Goal: Task Accomplishment & Management: Manage account settings

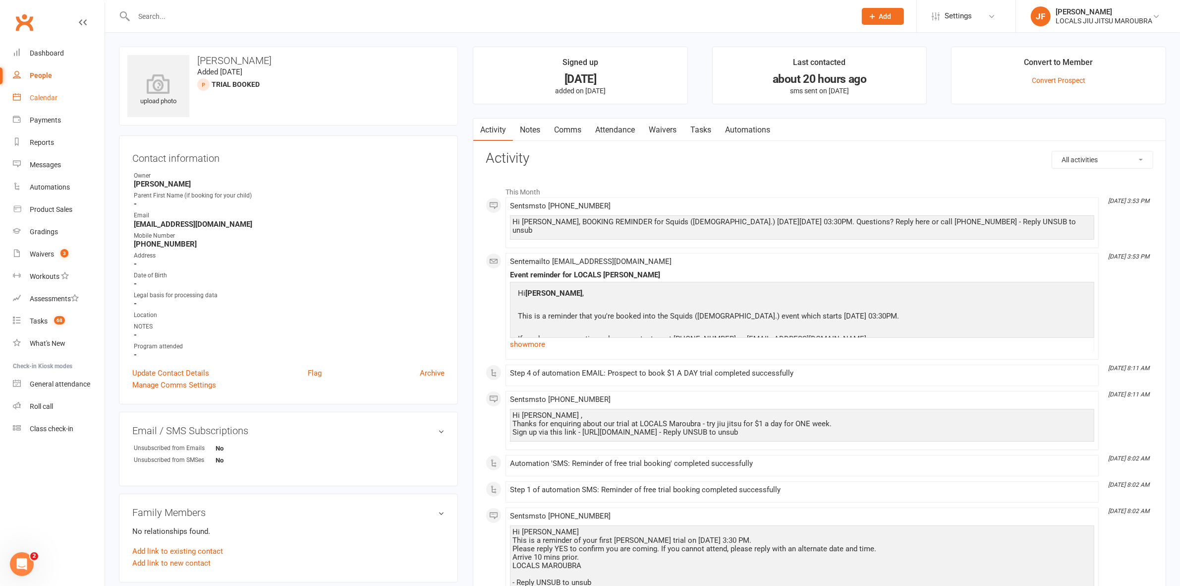
click at [38, 97] on div "Calendar" at bounding box center [44, 98] width 28 height 8
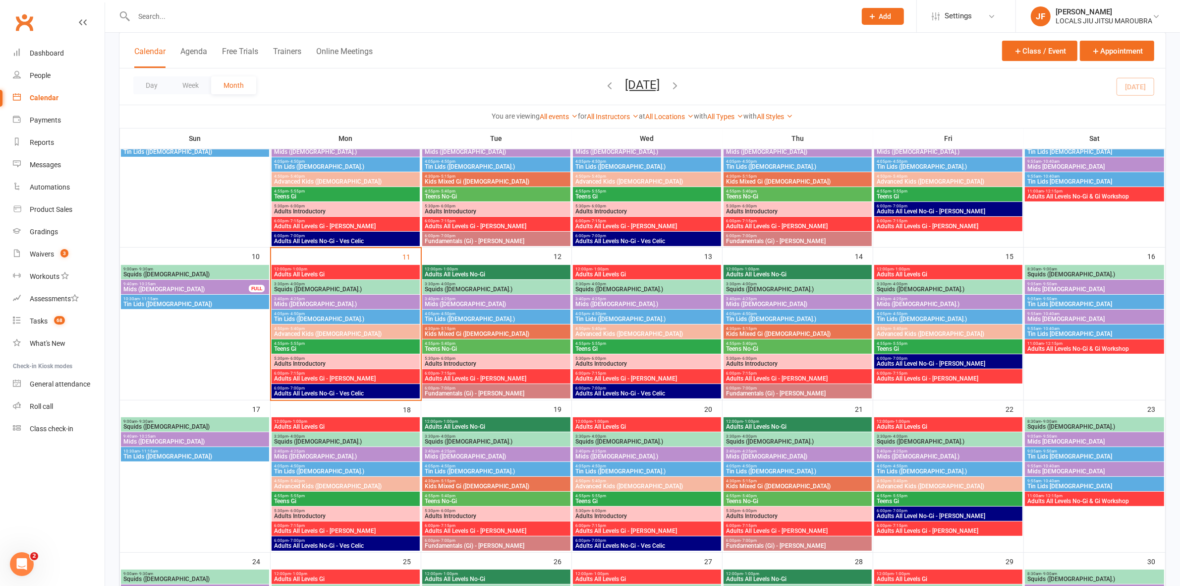
scroll to position [310, 0]
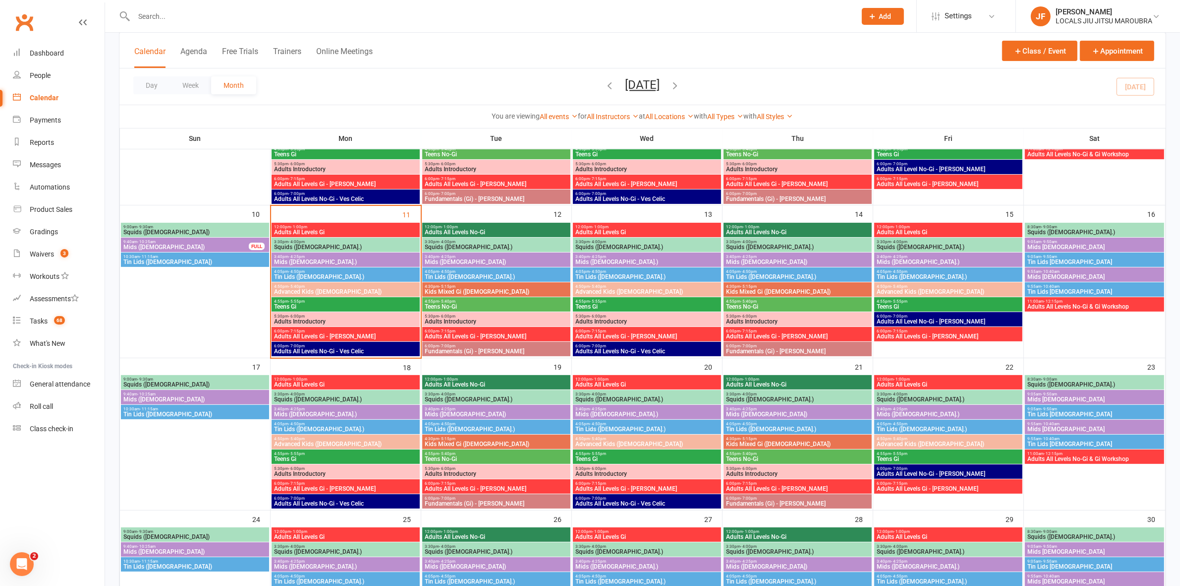
click at [301, 232] on span "Adults All Levels Gi" at bounding box center [346, 232] width 144 height 6
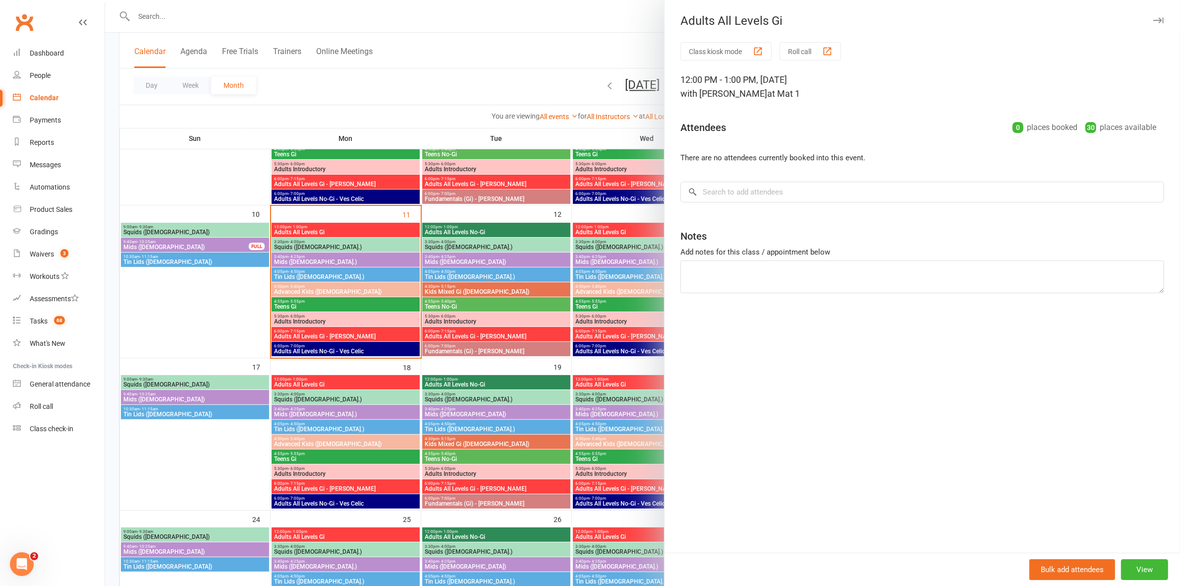
click at [301, 232] on div at bounding box center [642, 293] width 1075 height 586
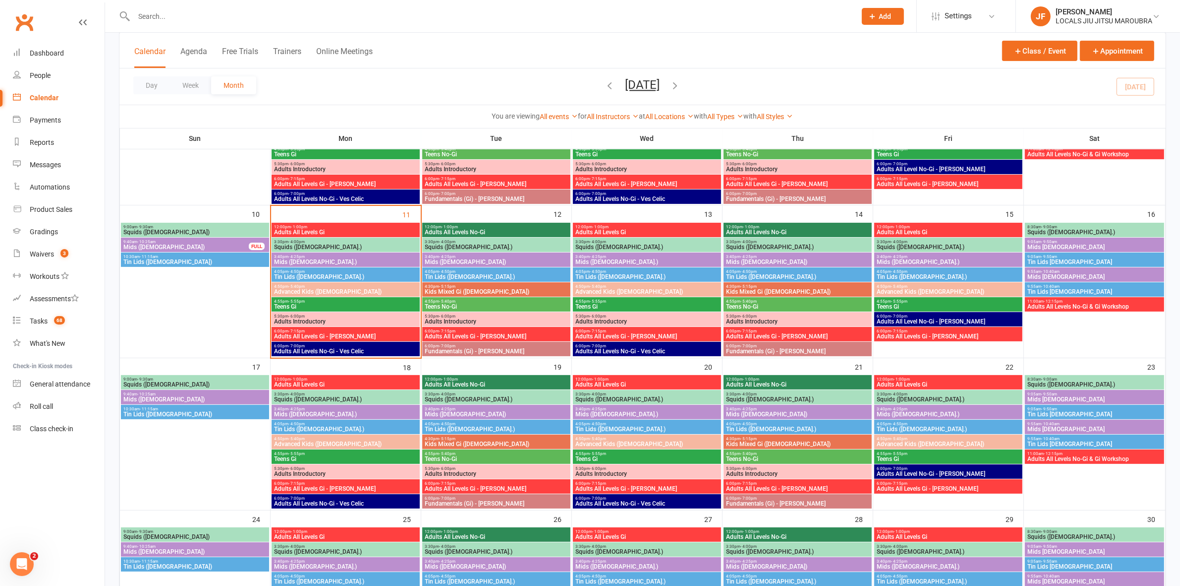
click at [315, 246] on span "Squids (3-5 y.o.)" at bounding box center [346, 247] width 144 height 6
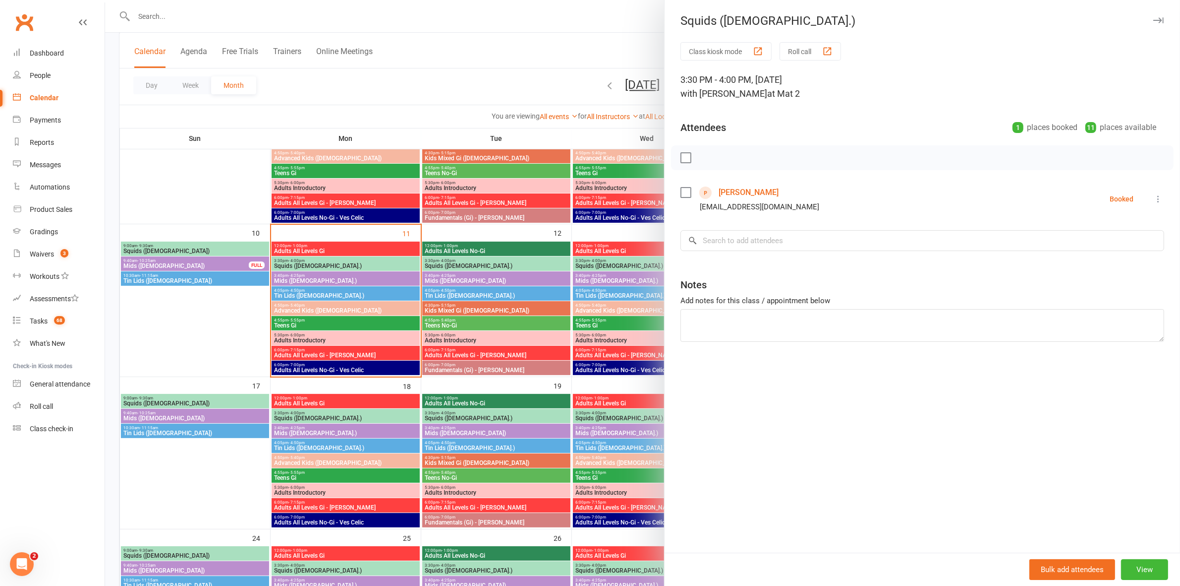
scroll to position [196, 0]
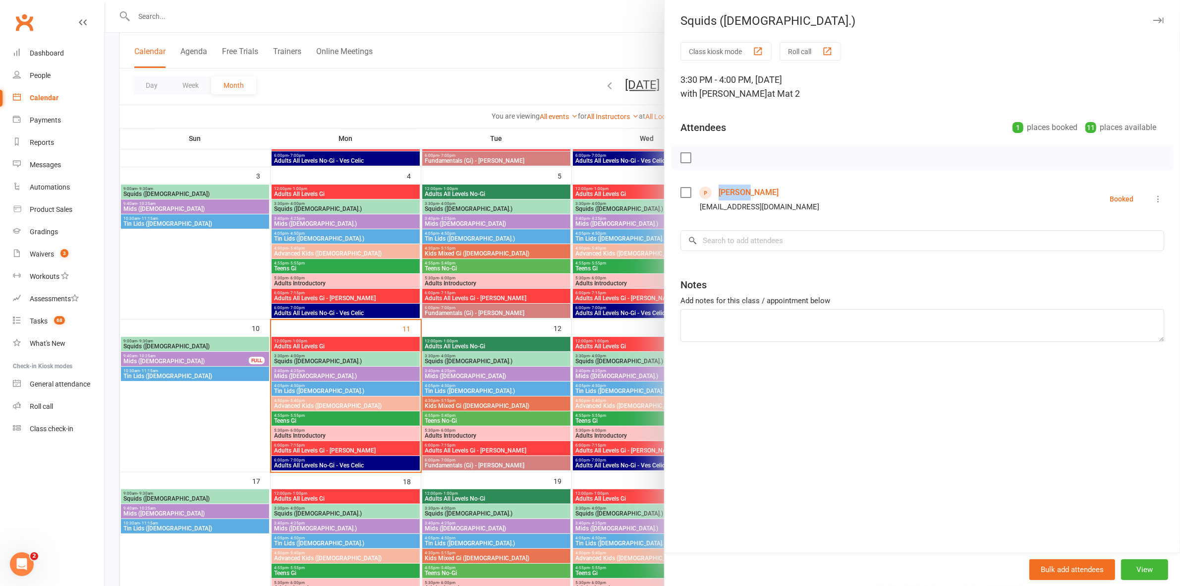
drag, startPoint x: 784, startPoint y: 187, endPoint x: 710, endPoint y: 189, distance: 73.9
click at [710, 189] on div "Jacob T tangy0_0_7@hotmail.com" at bounding box center [752, 198] width 143 height 29
copy link "Jacob T"
click at [883, 417] on div "Class kiosk mode Roll call 3:30 PM - 4:00 PM, Monday, August, 11, 2025 with Ves…" at bounding box center [923, 297] width 516 height 510
click at [340, 378] on div at bounding box center [642, 293] width 1075 height 586
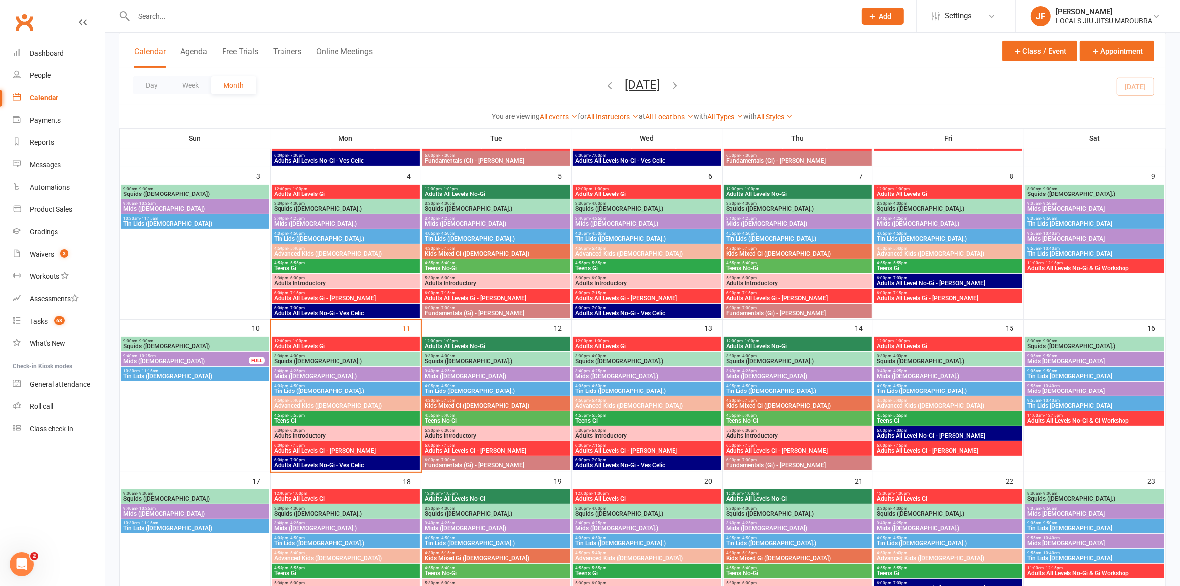
click at [339, 373] on span "Mids (5-7 y.o.)" at bounding box center [346, 376] width 144 height 6
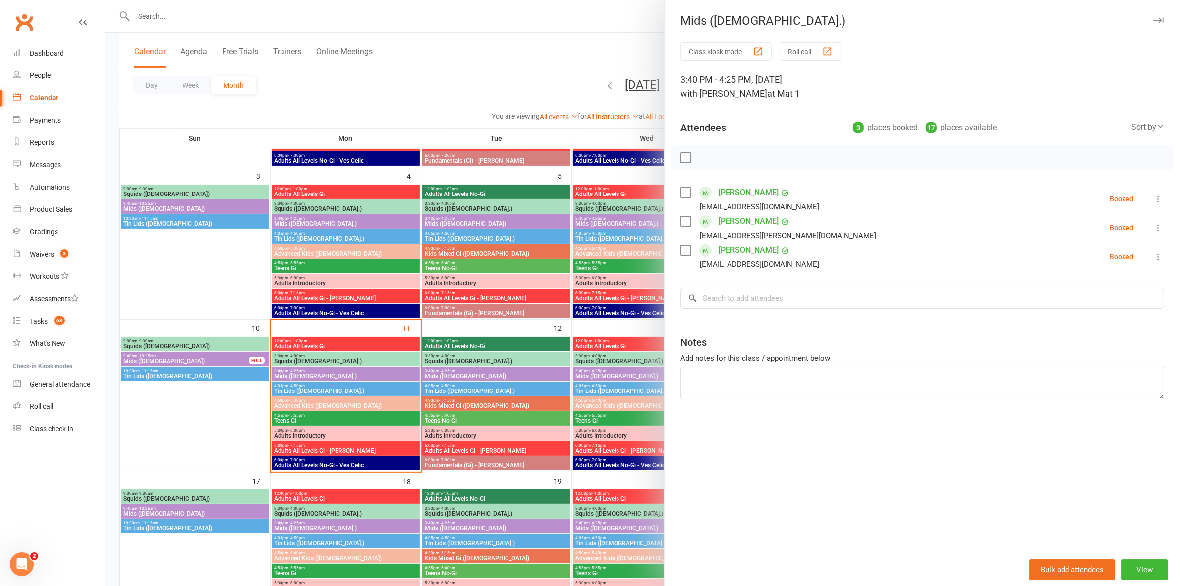
click at [339, 373] on div at bounding box center [642, 293] width 1075 height 586
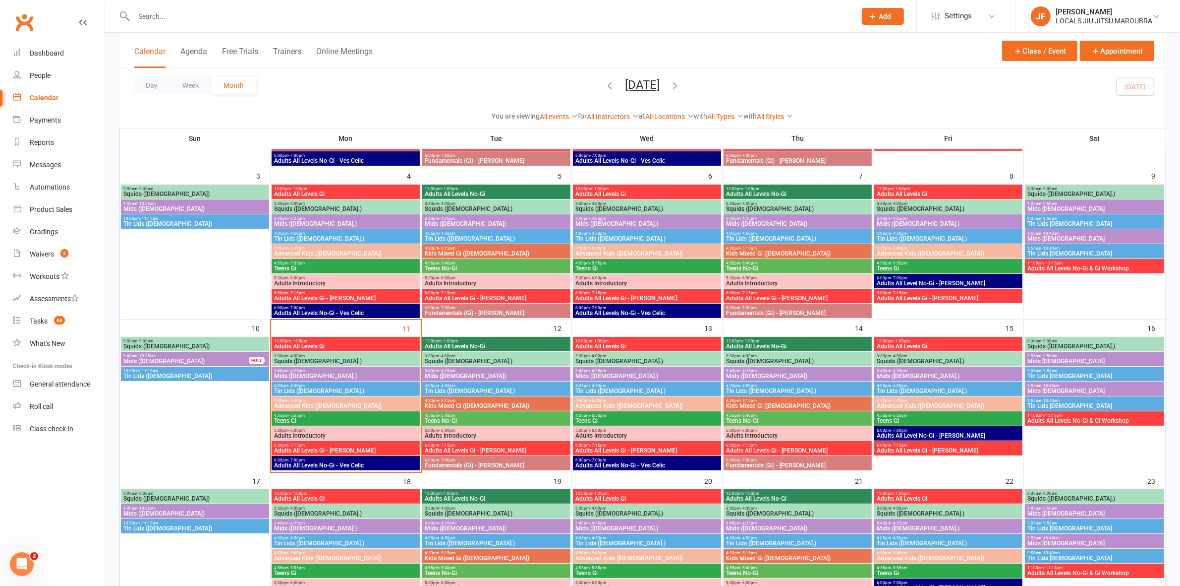
click at [336, 388] on span "Tin Lids (8-12 y.o.)" at bounding box center [346, 391] width 144 height 6
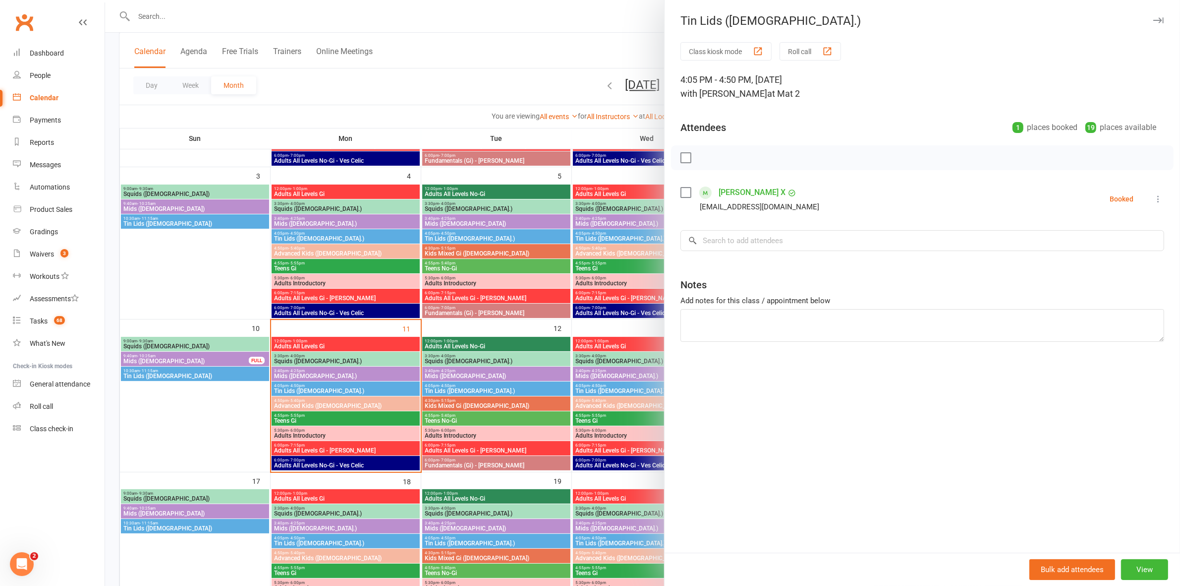
click at [336, 388] on div at bounding box center [642, 293] width 1075 height 586
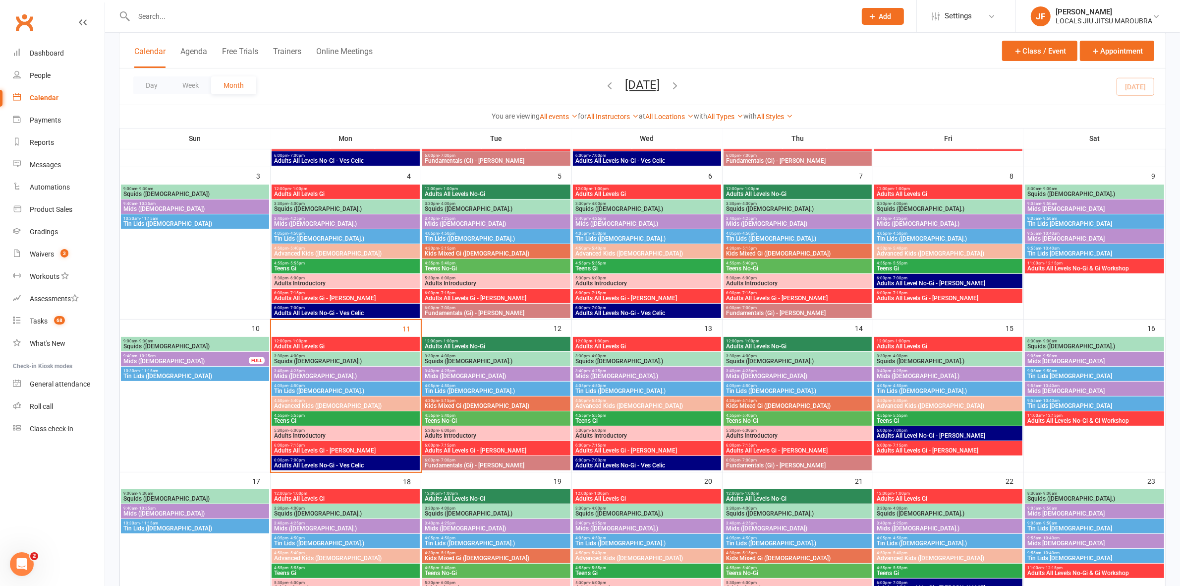
click at [336, 403] on span "Advanced Kids (5-12 y.o)" at bounding box center [346, 406] width 144 height 6
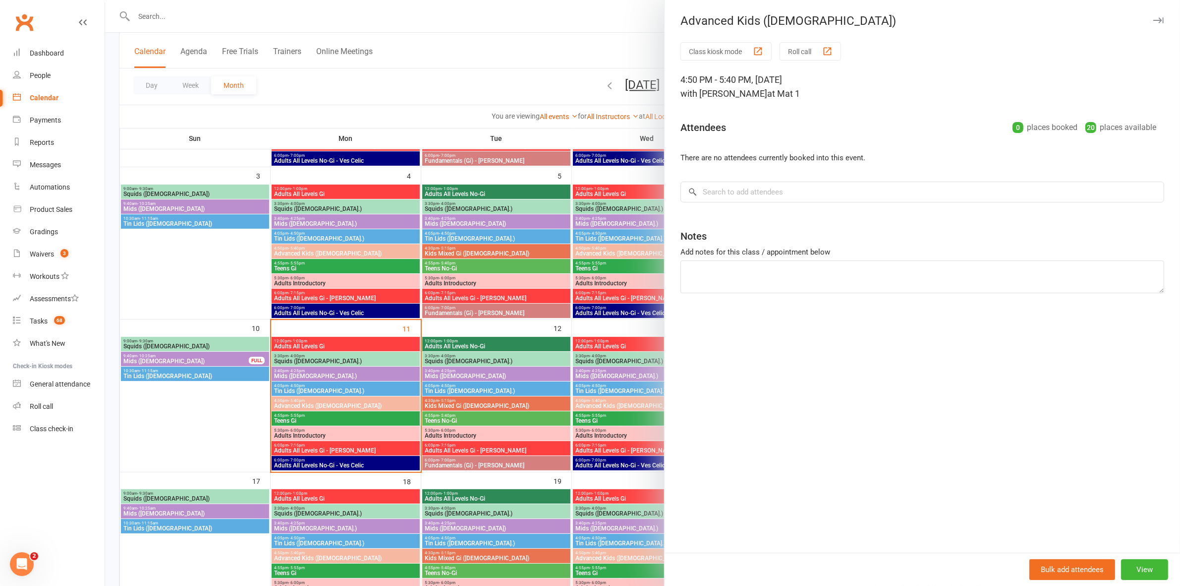
click at [336, 403] on div at bounding box center [642, 293] width 1075 height 586
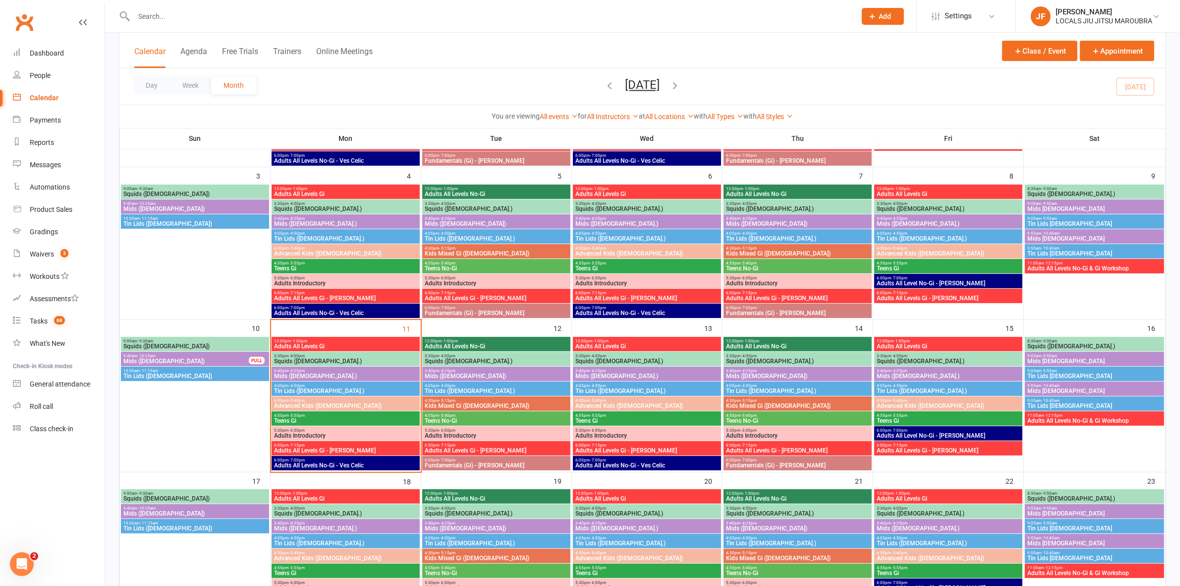
click at [338, 423] on span "Teens Gi" at bounding box center [346, 420] width 144 height 6
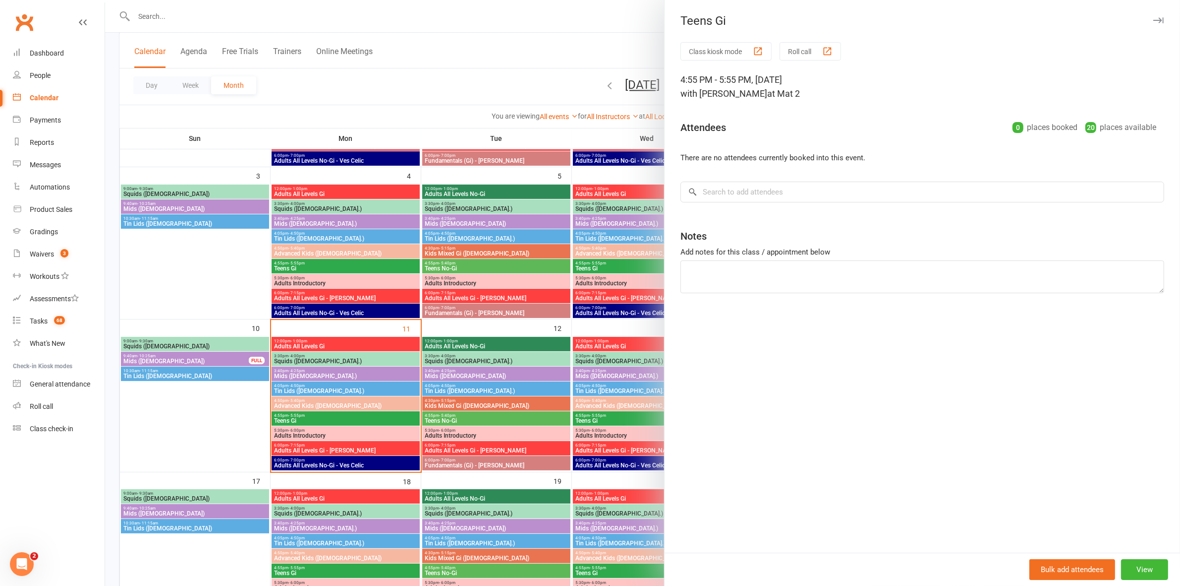
click at [338, 423] on div at bounding box center [642, 293] width 1075 height 586
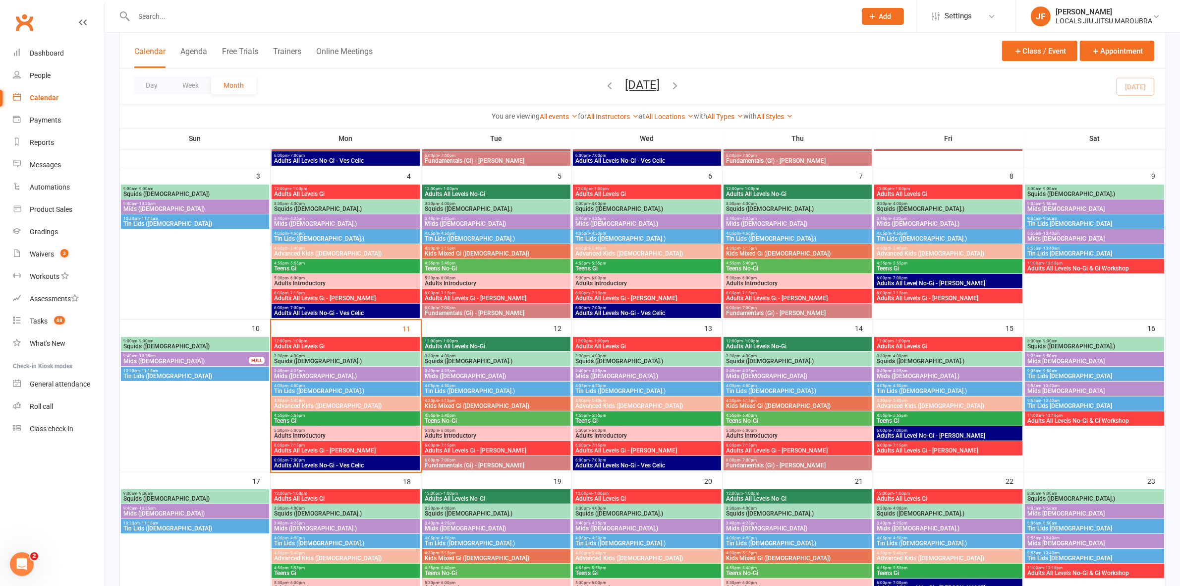
click at [338, 434] on span "Adults Introductory" at bounding box center [346, 435] width 144 height 6
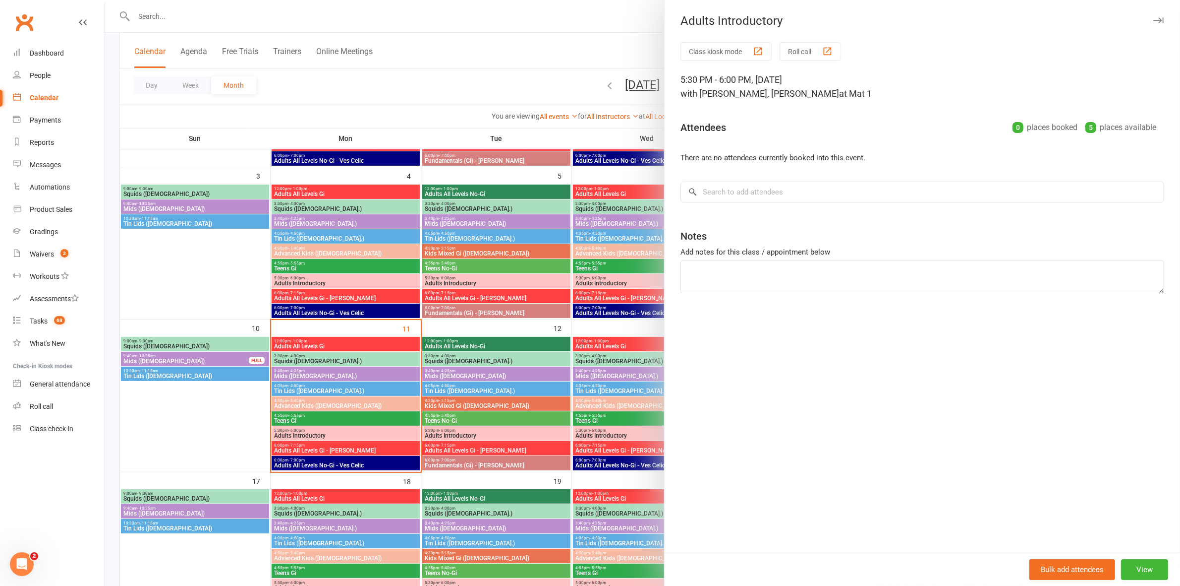
click at [338, 434] on div at bounding box center [642, 293] width 1075 height 586
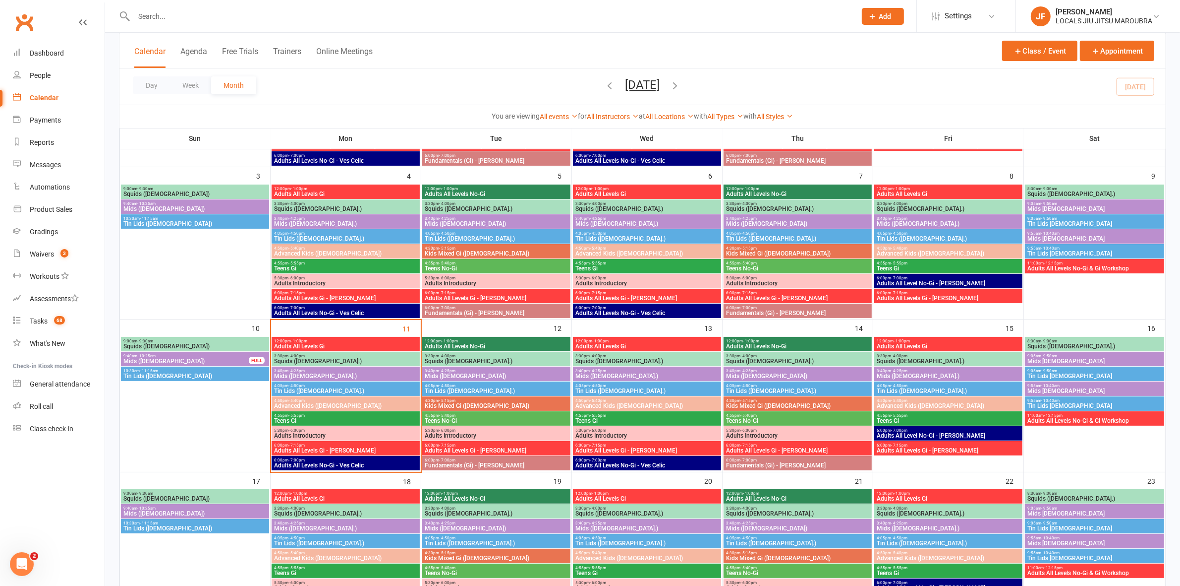
click at [341, 450] on span "Adults All Levels Gi - Daniel Moeller" at bounding box center [346, 450] width 144 height 6
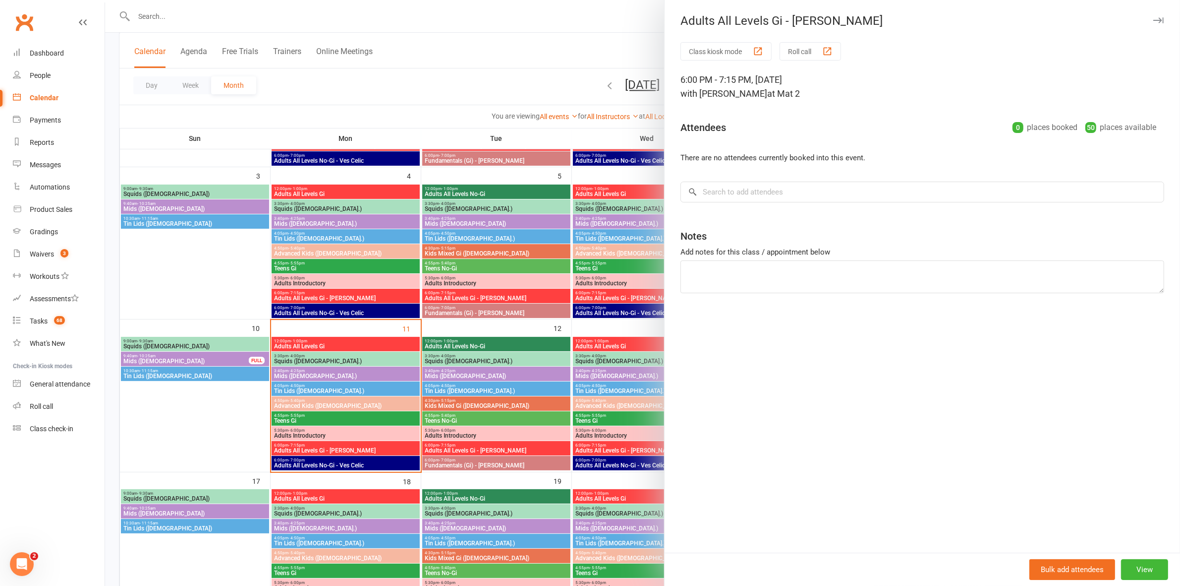
click at [341, 450] on div at bounding box center [642, 293] width 1075 height 586
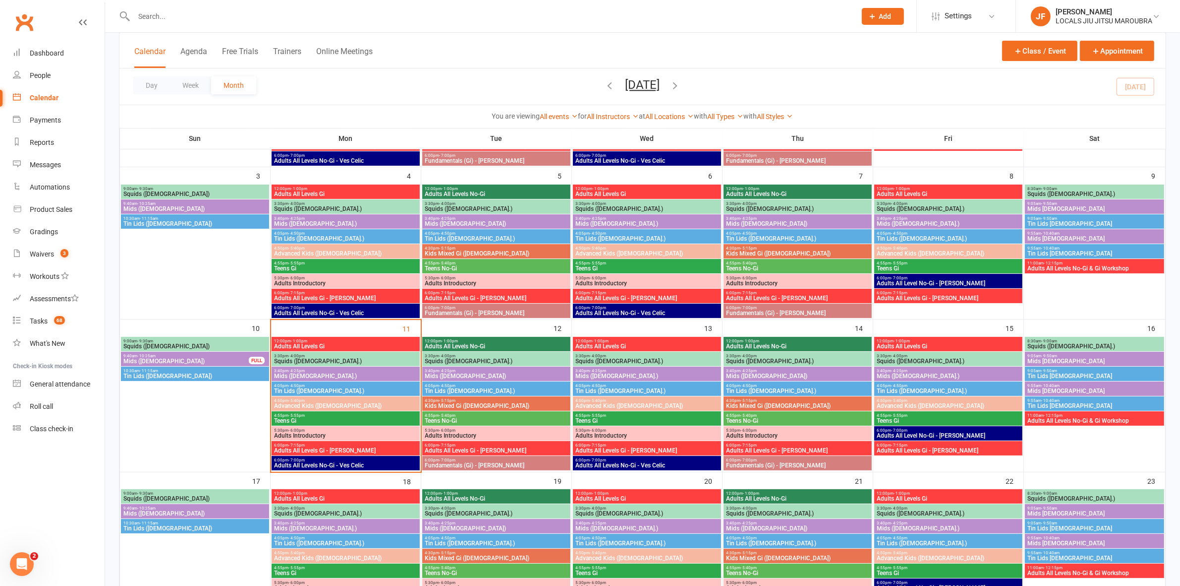
click at [345, 466] on span "Adults All Levels No-Gi - Ves Celic" at bounding box center [346, 465] width 144 height 6
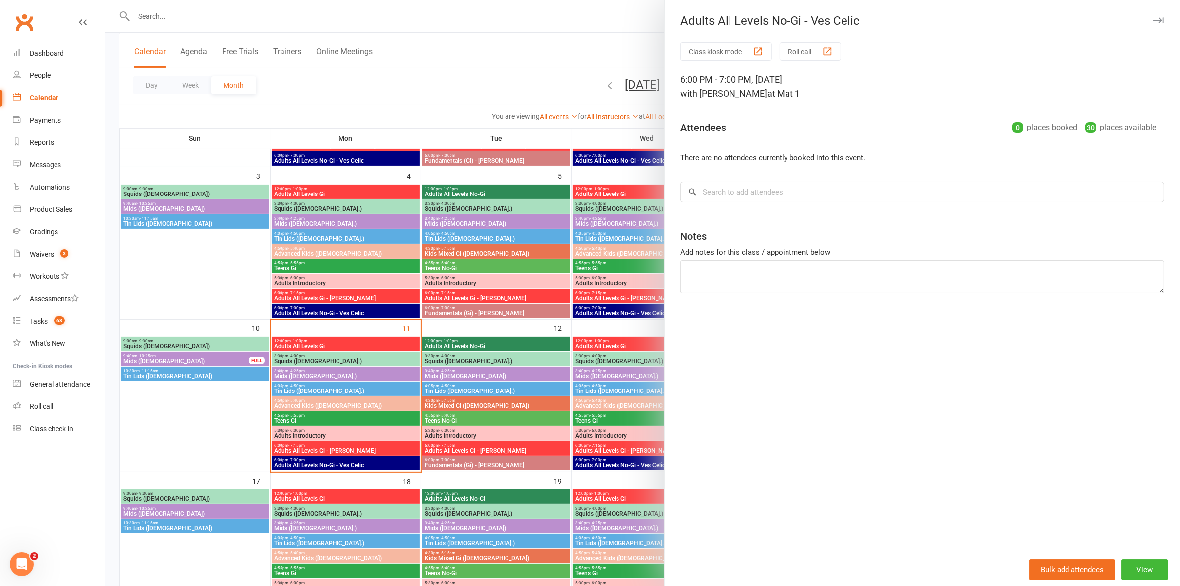
click at [345, 466] on div at bounding box center [642, 293] width 1075 height 586
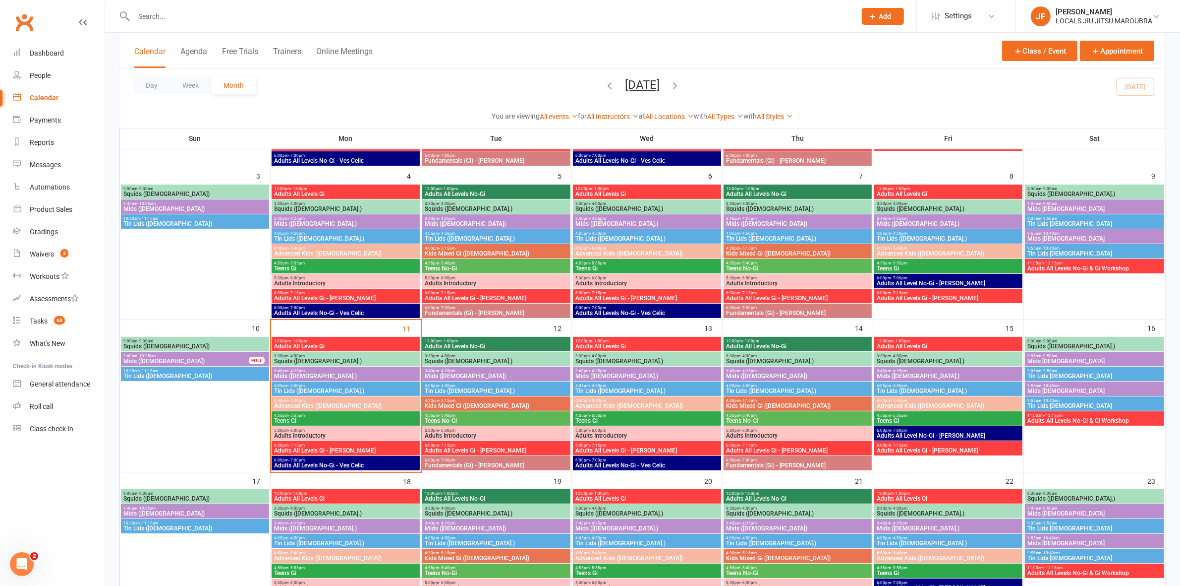
click at [328, 349] on span "Adults All Levels Gi" at bounding box center [346, 346] width 144 height 6
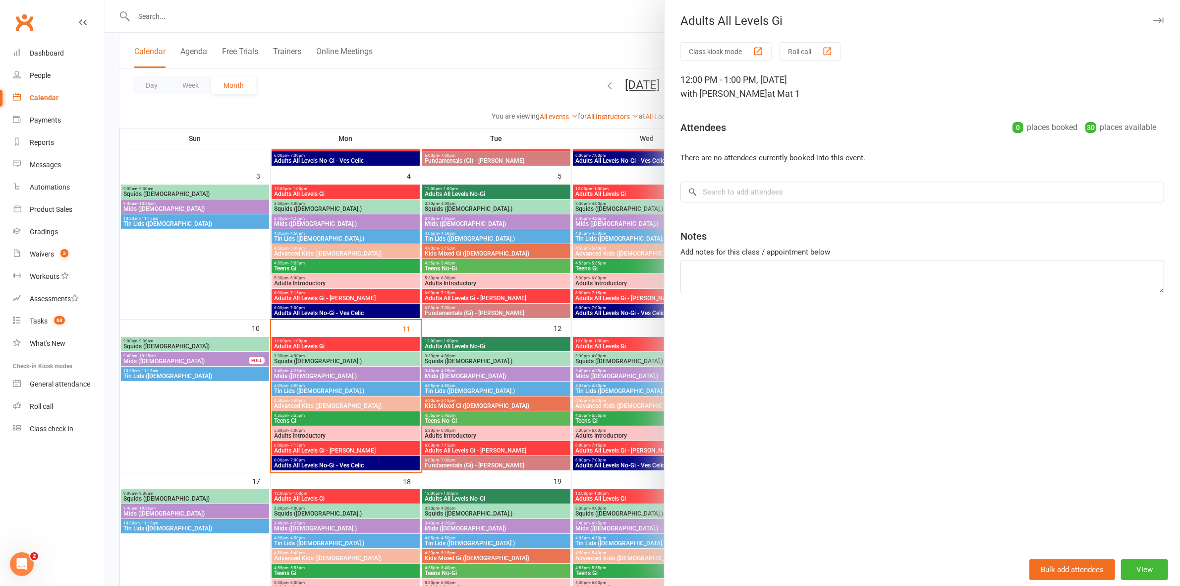
click at [328, 349] on div at bounding box center [642, 293] width 1075 height 586
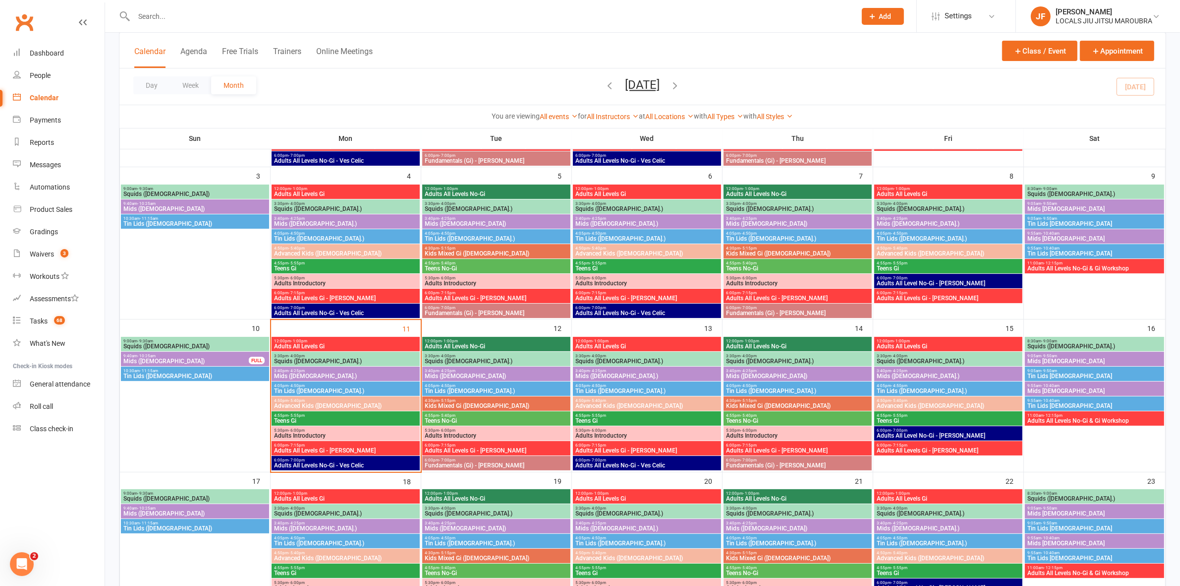
click at [794, 73] on div "Day Week Month August 2025 August 2025 Sun Mon Tue Wed Thu Fri Sat 27 28 29 30 …" at bounding box center [642, 86] width 1047 height 36
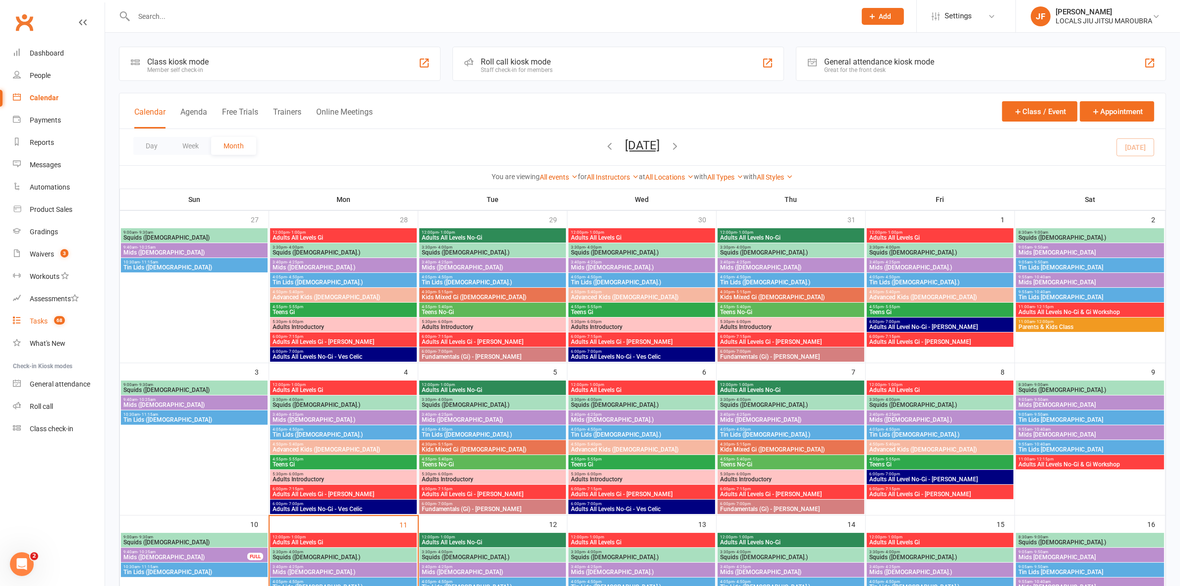
click at [41, 317] on div "Tasks" at bounding box center [39, 321] width 18 height 8
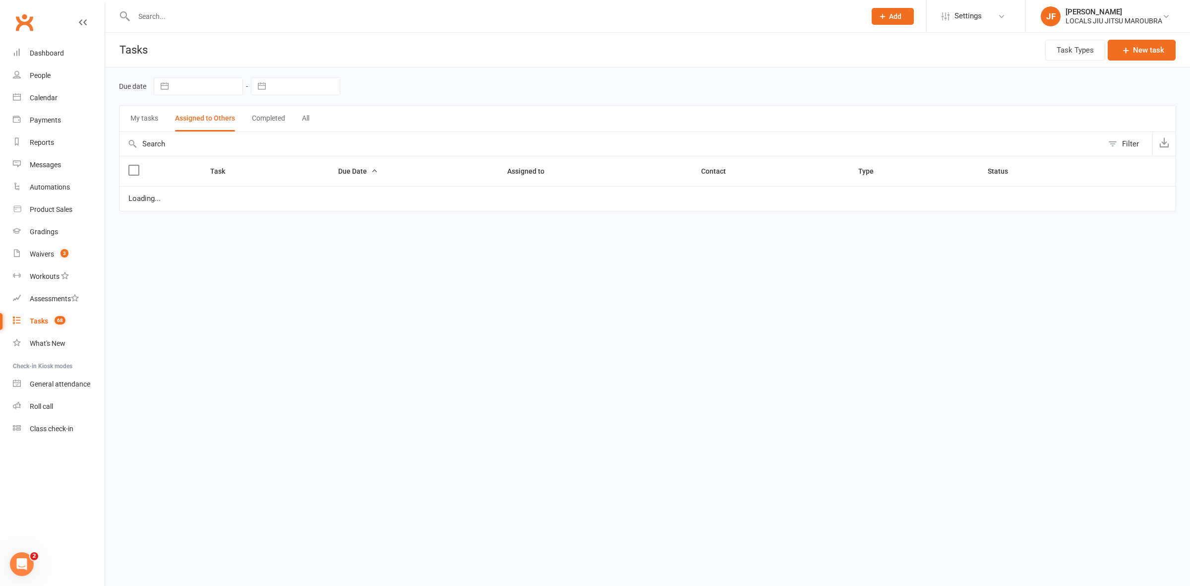
select select "started"
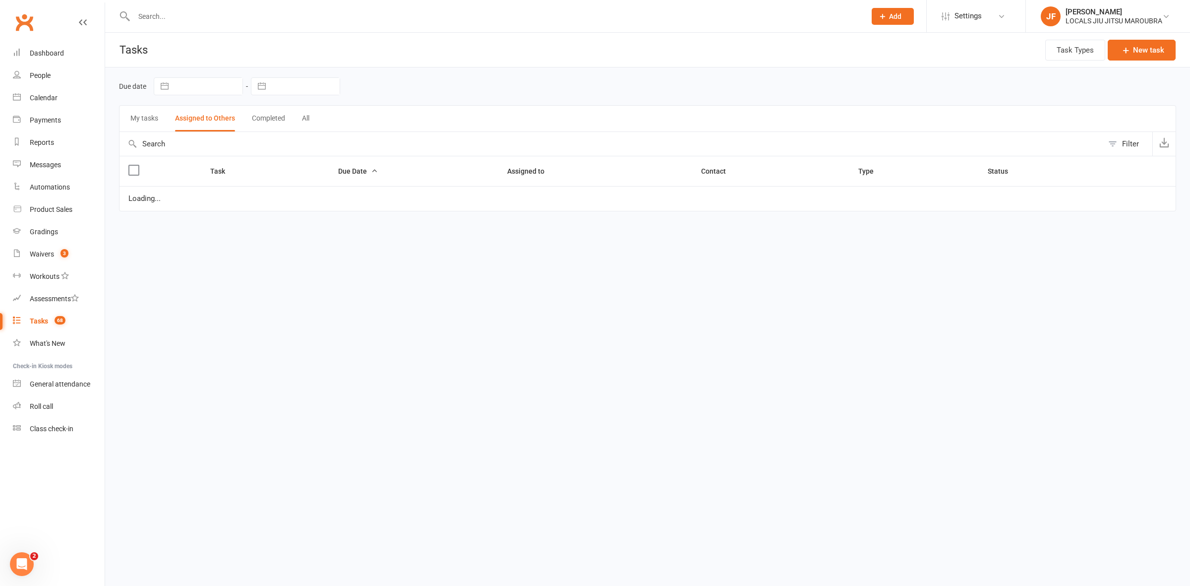
select select "started"
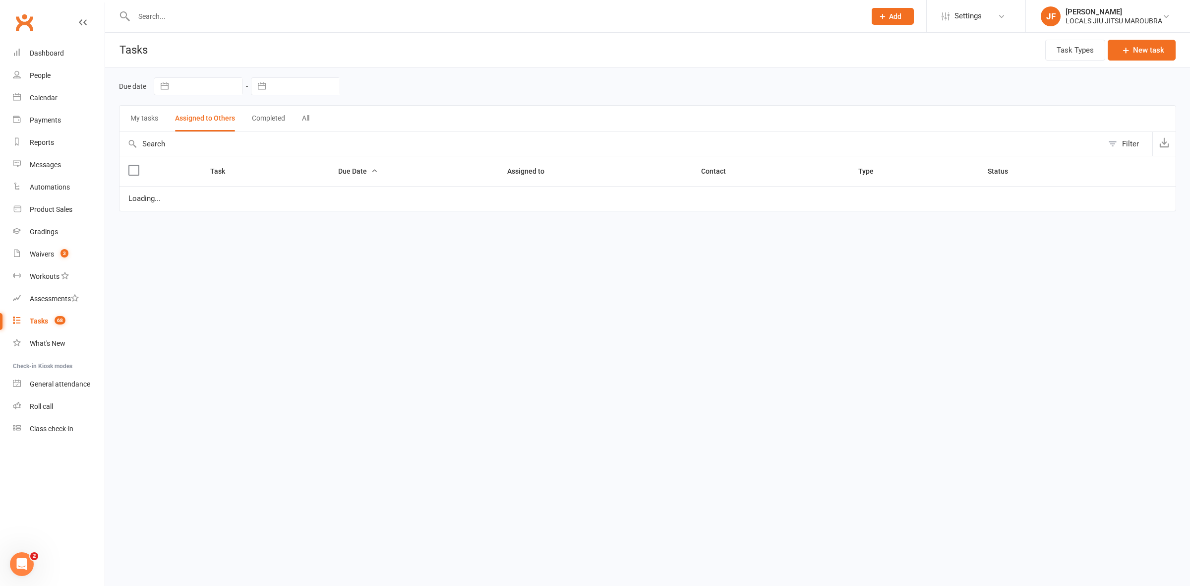
select select "started"
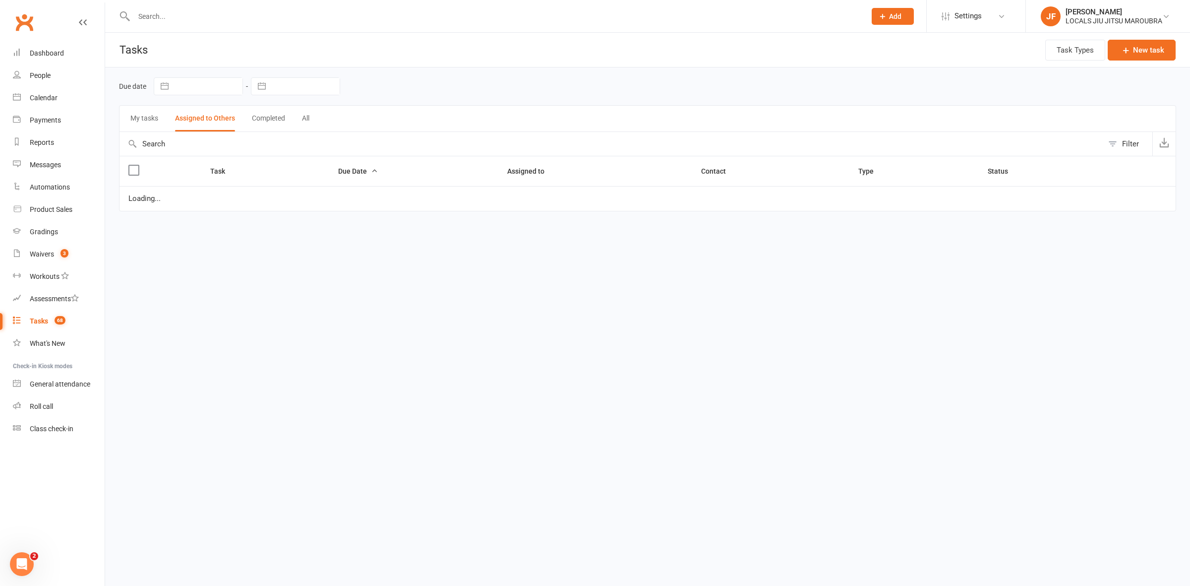
select select "started"
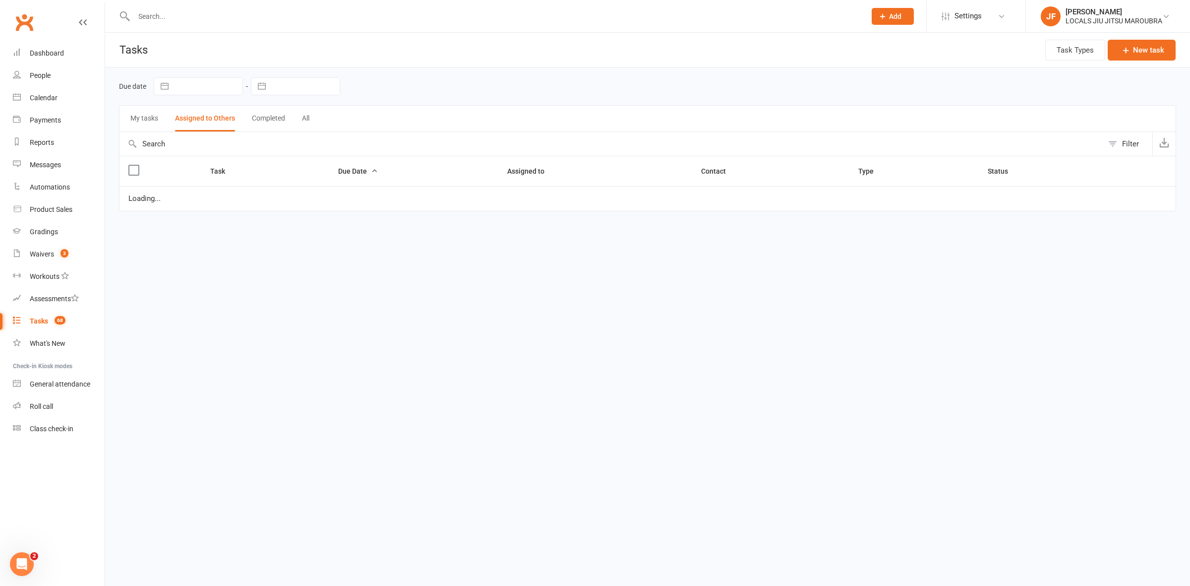
select select "started"
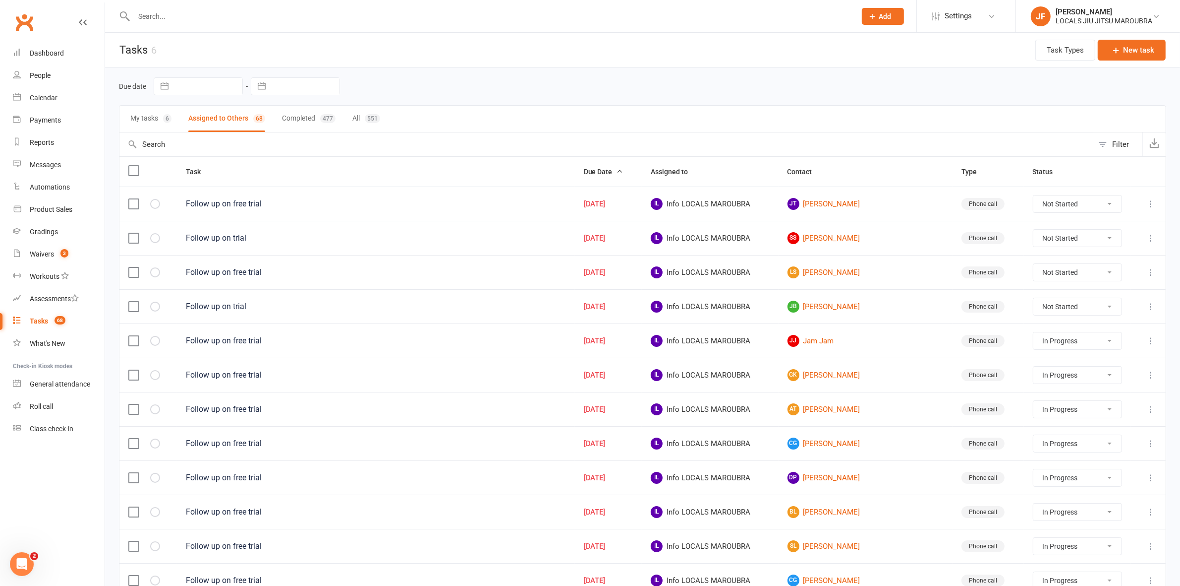
click at [152, 120] on button "My tasks 6" at bounding box center [150, 119] width 41 height 26
select select "started"
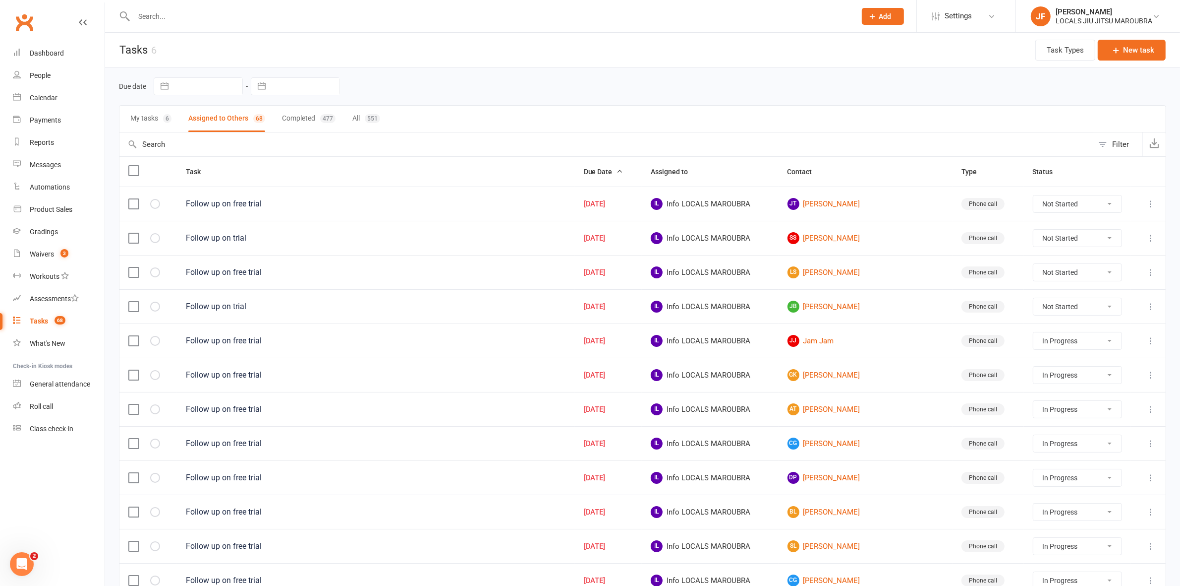
select select "started"
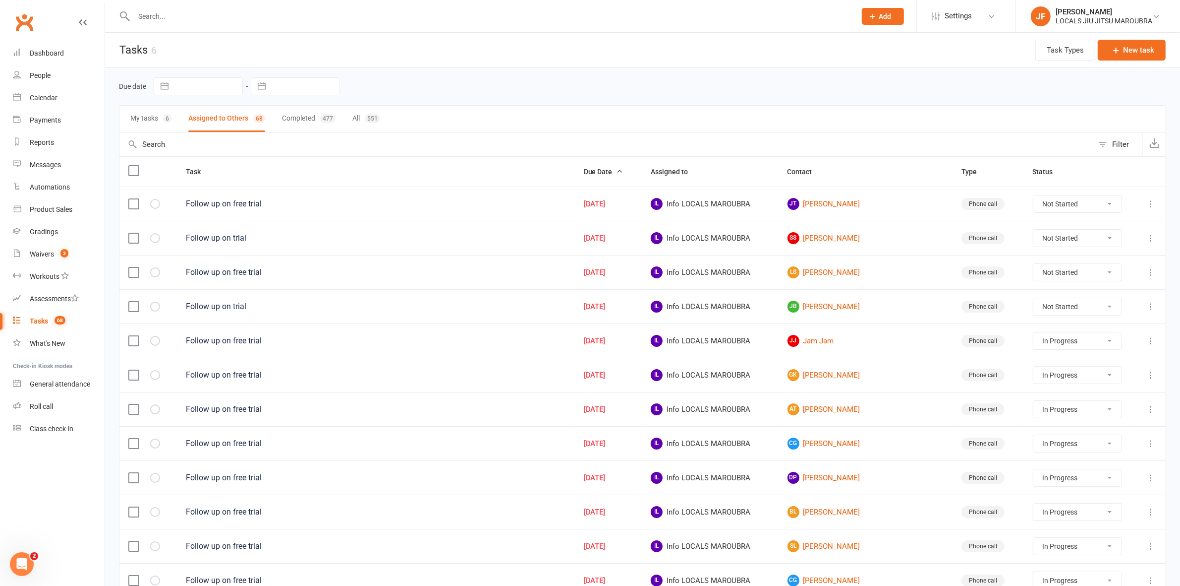
select select "started"
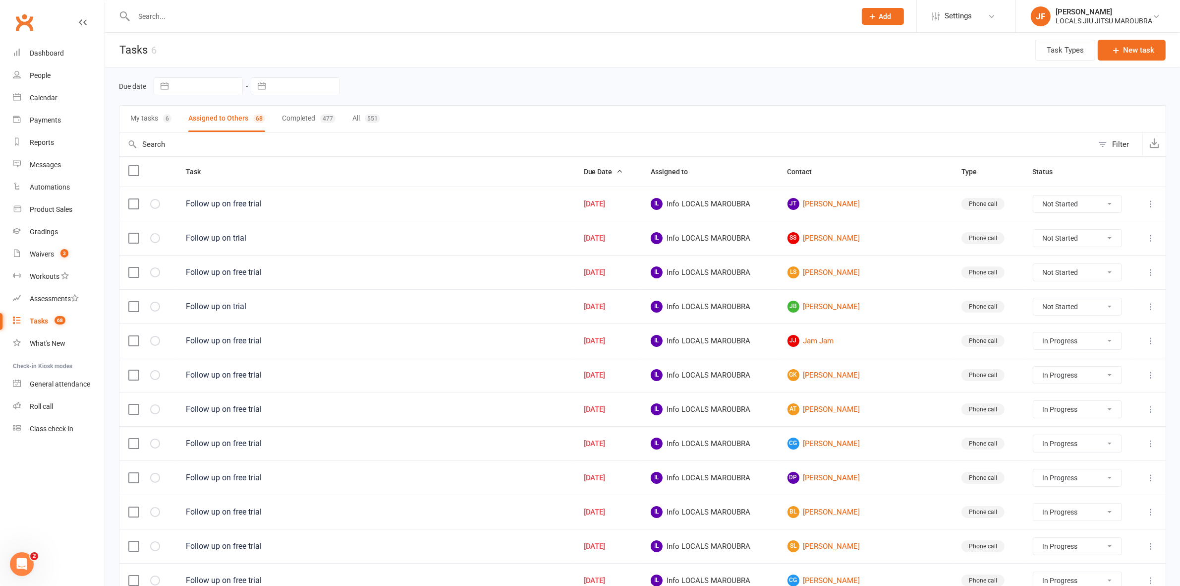
select select "started"
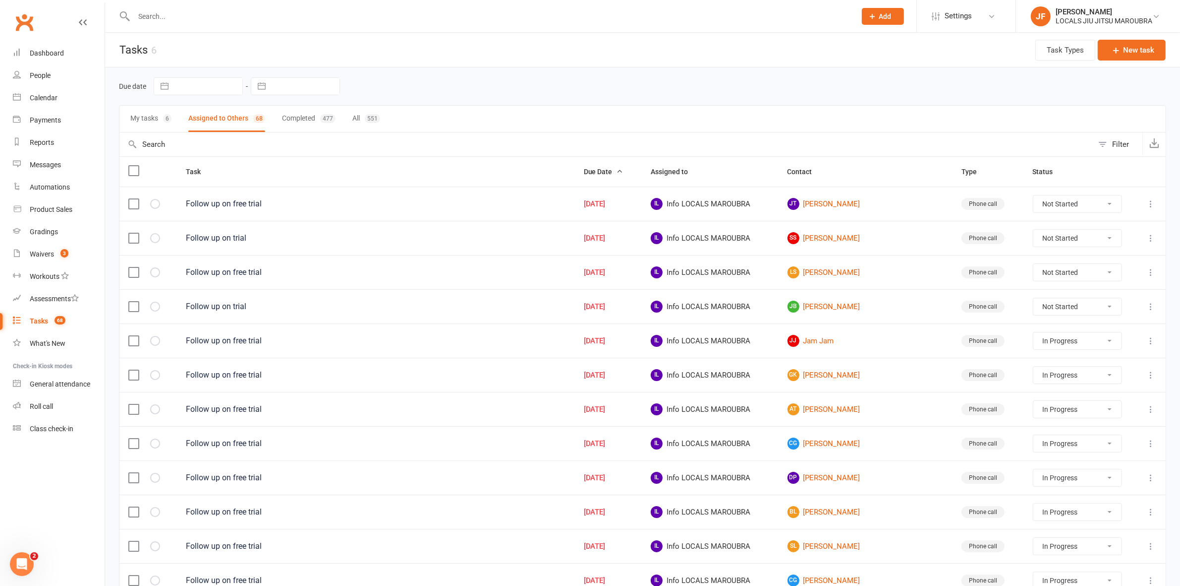
select select "started"
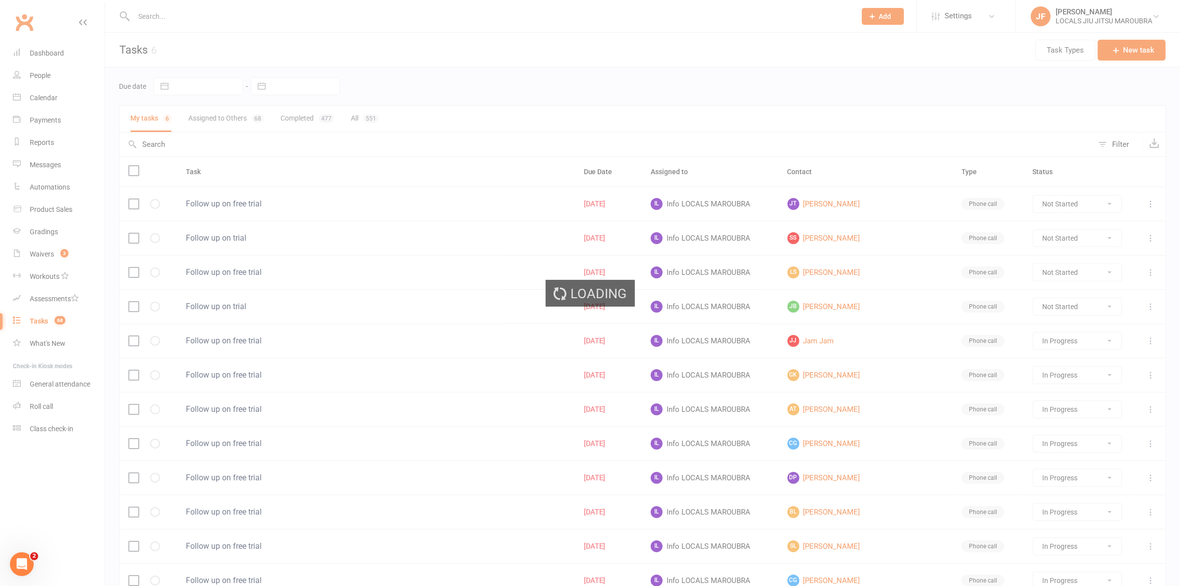
select select "started"
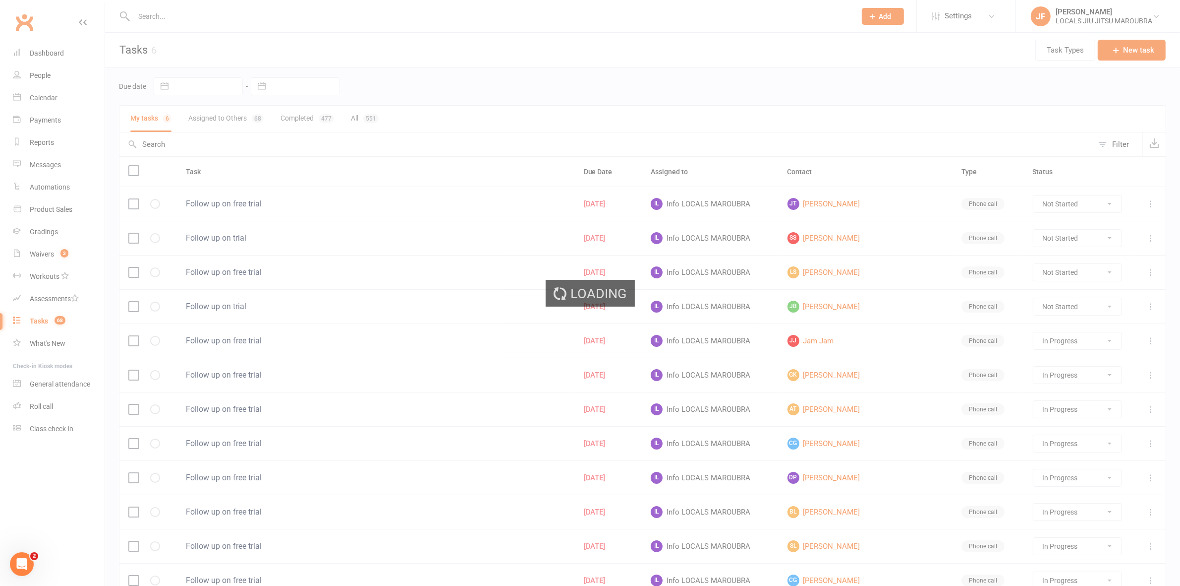
select select "started"
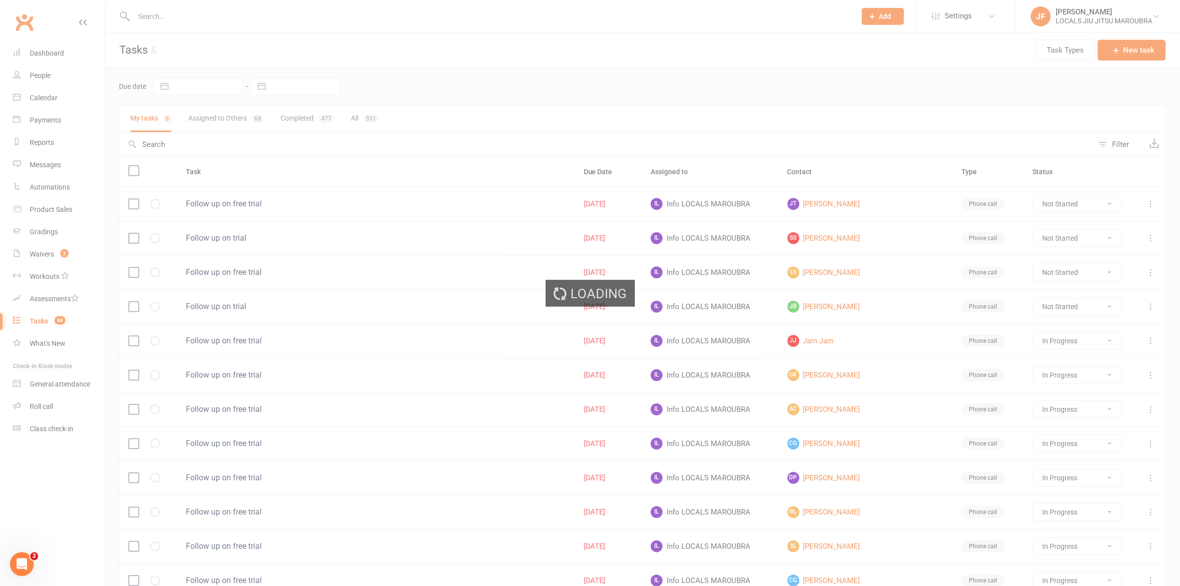
select select "started"
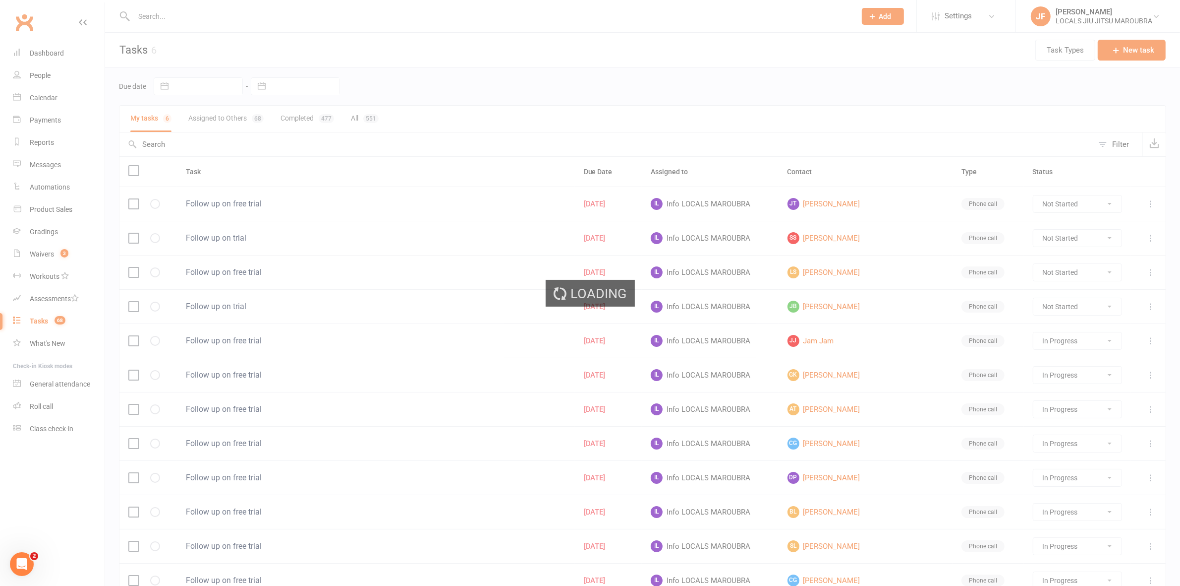
select select "started"
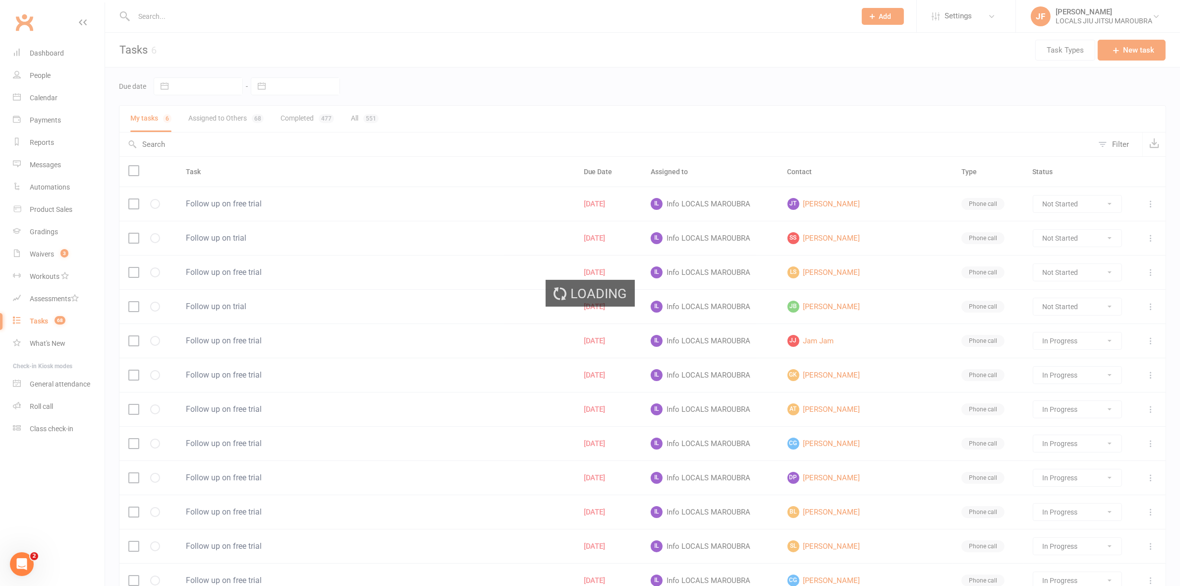
select select "started"
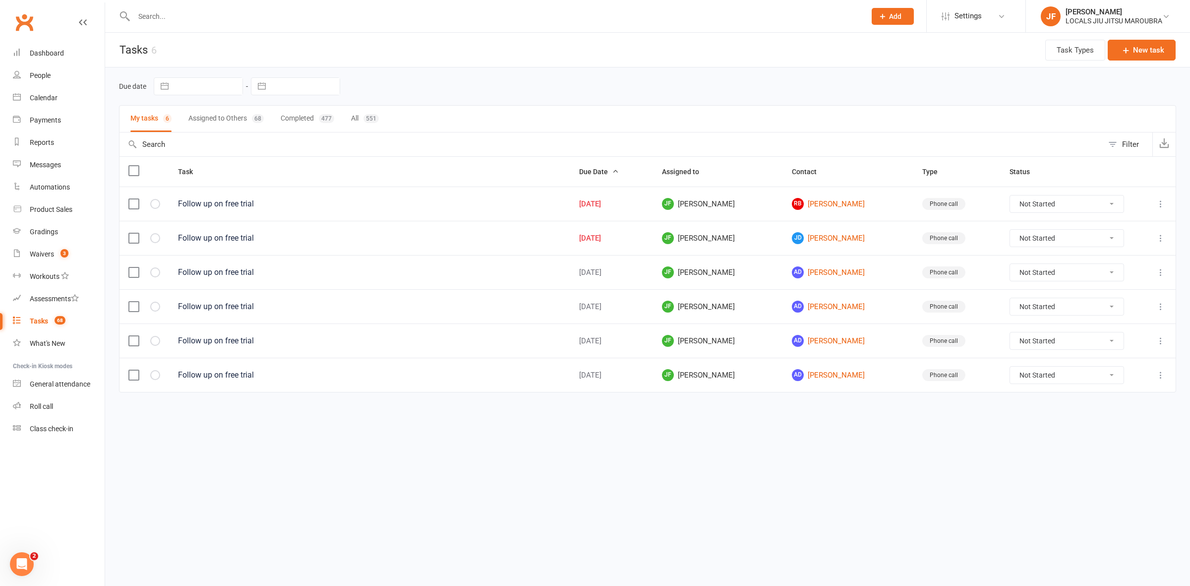
click at [1162, 278] on button at bounding box center [1161, 272] width 12 height 12
click at [1100, 332] on link "Delete" at bounding box center [1117, 333] width 98 height 20
click at [1164, 276] on icon at bounding box center [1161, 272] width 10 height 10
click at [1086, 337] on link "Delete" at bounding box center [1117, 333] width 98 height 20
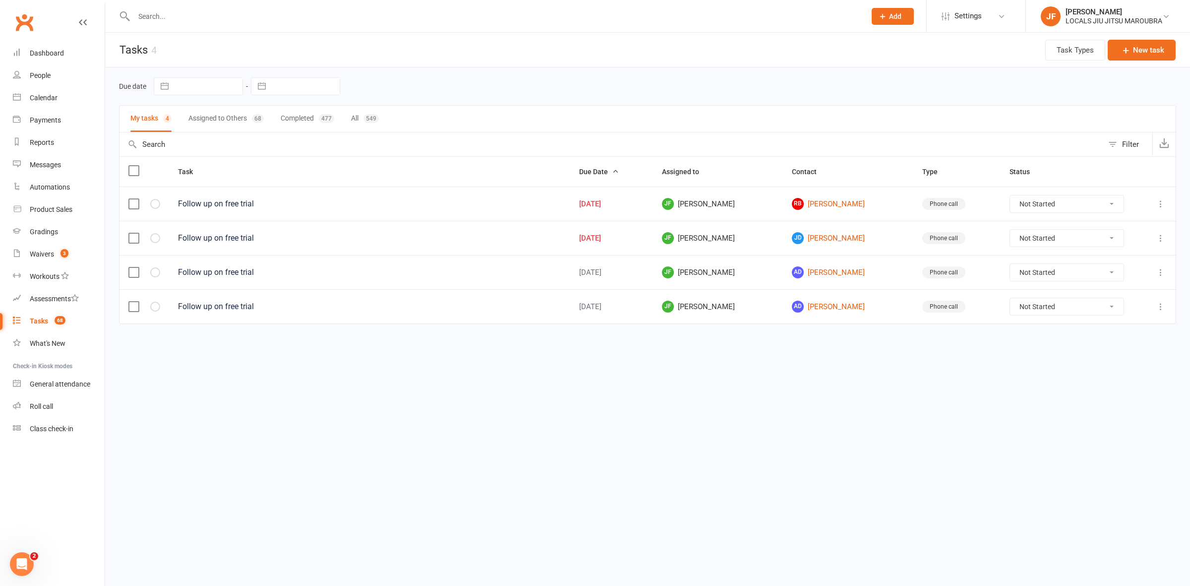
click at [1166, 274] on button at bounding box center [1161, 272] width 12 height 12
click at [1091, 329] on link "Delete" at bounding box center [1117, 333] width 98 height 20
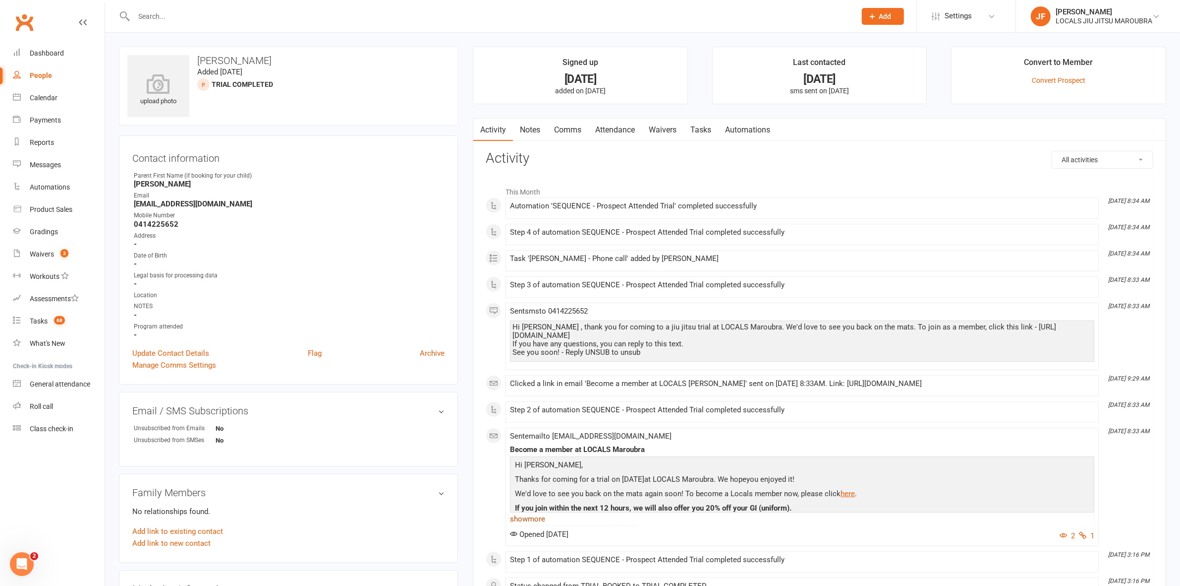
click at [516, 519] on link "show more" at bounding box center [802, 519] width 585 height 14
